Goal: Task Accomplishment & Management: Use online tool/utility

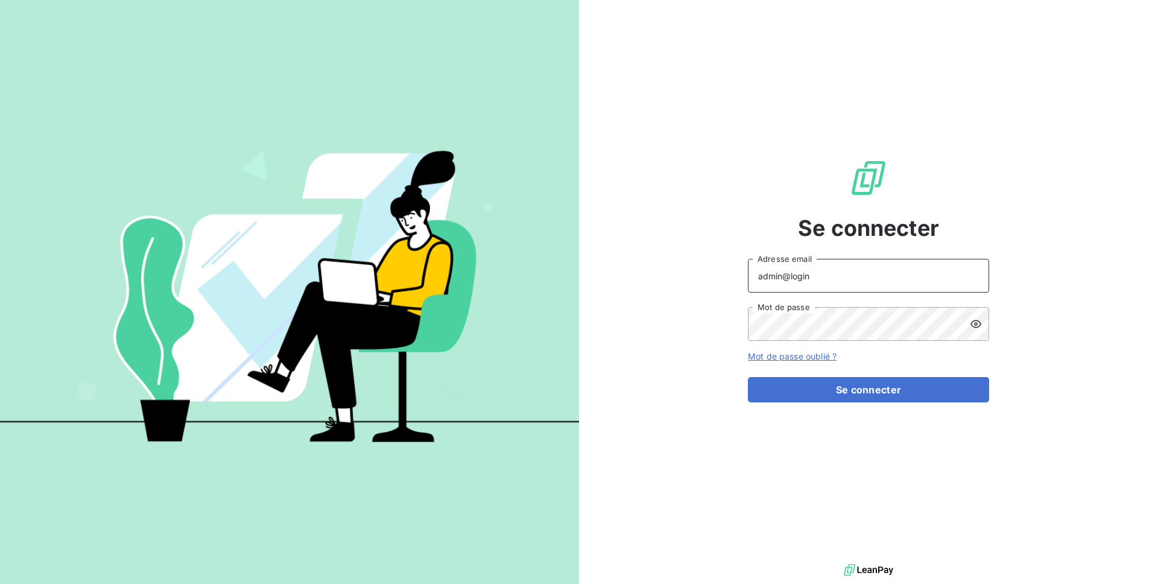
click at [831, 279] on input "admin@login" at bounding box center [868, 276] width 241 height 34
type input "admin@jvd"
click at [748, 377] on button "Se connecter" at bounding box center [868, 389] width 241 height 25
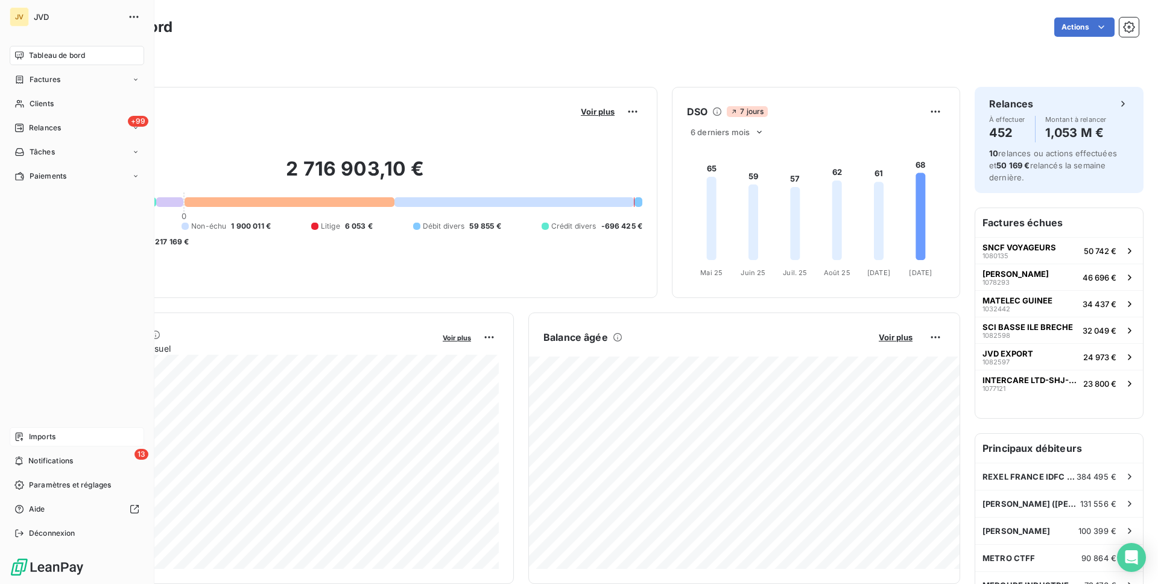
click at [58, 439] on div "Imports" at bounding box center [77, 436] width 134 height 19
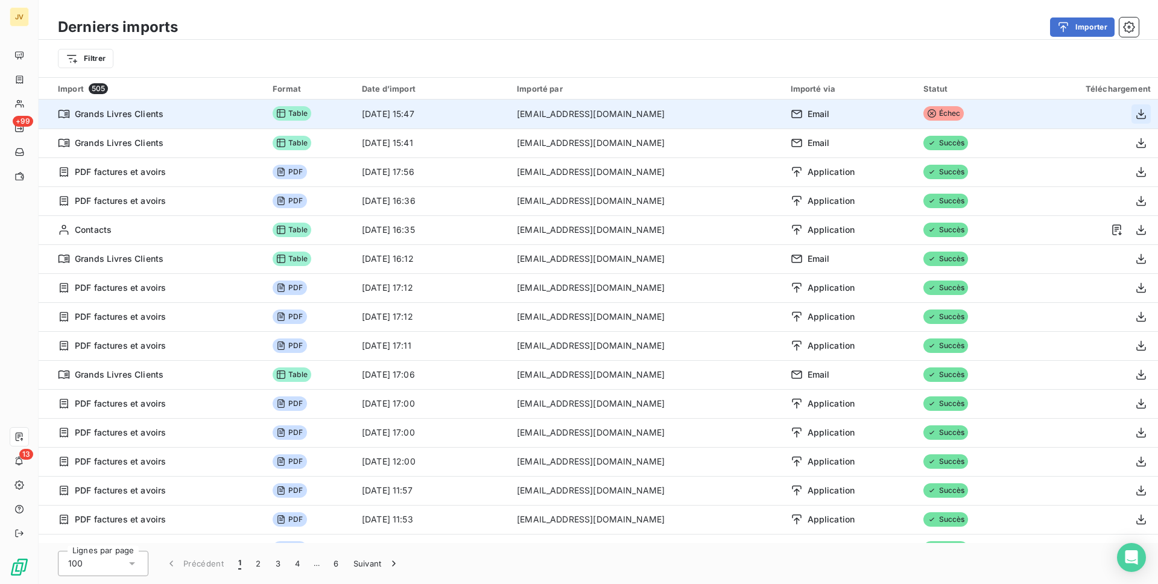
click at [1135, 115] on icon "button" at bounding box center [1141, 114] width 12 height 12
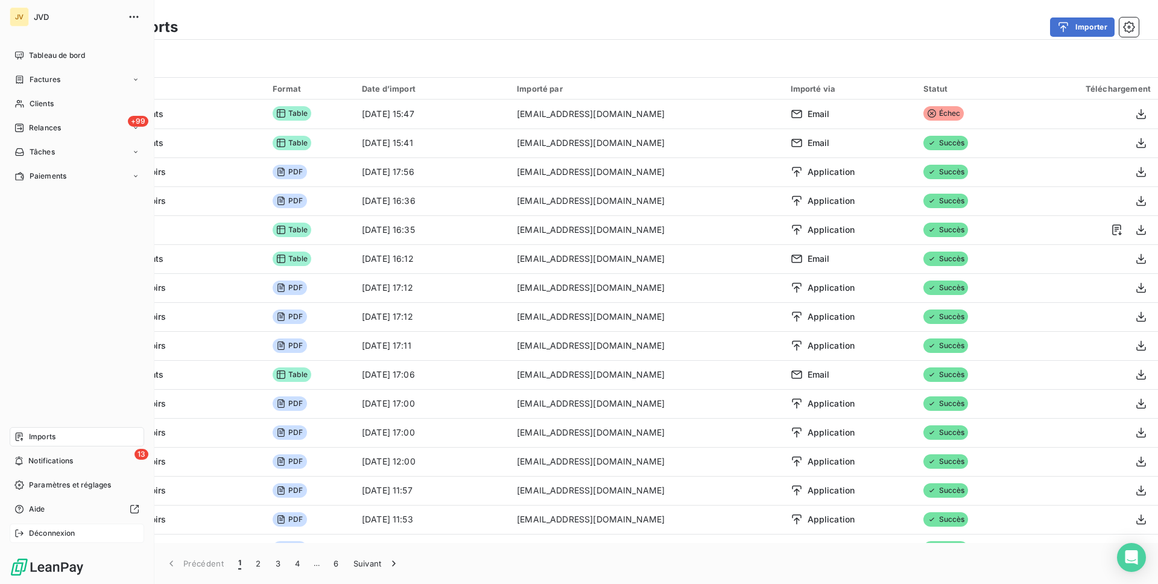
click at [44, 534] on span "Déconnexion" at bounding box center [52, 533] width 46 height 11
